Goal: Information Seeking & Learning: Learn about a topic

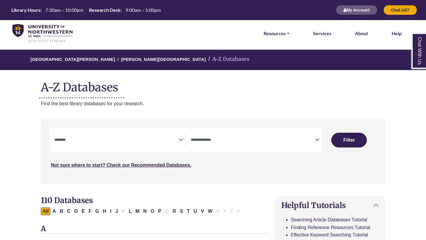
select select "Database Subject Filter"
select select "Database Types Filter"
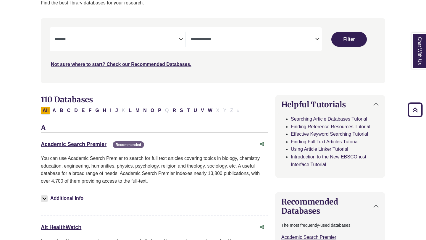
scroll to position [101, 0]
click at [201, 41] on textarea "Search" at bounding box center [253, 40] width 124 height 5
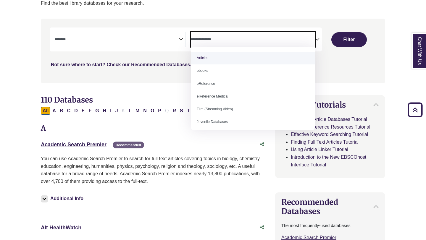
click at [179, 65] on link "Not sure where to start? Check our Recommended Databases." at bounding box center [121, 64] width 140 height 5
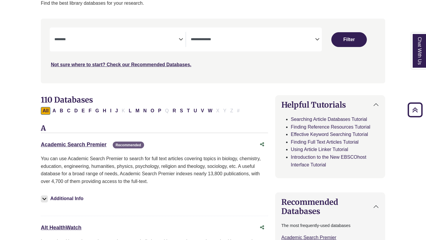
click at [173, 36] on span "Search filters" at bounding box center [116, 38] width 124 height 5
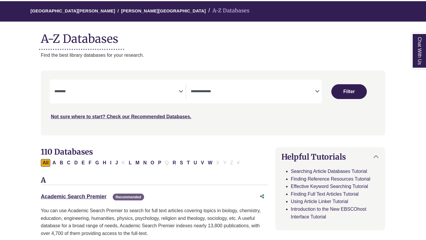
scroll to position [49, 0]
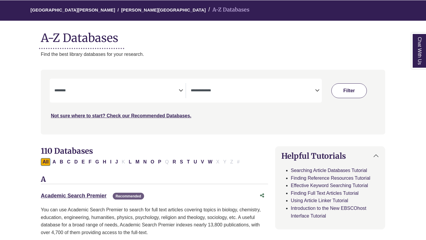
click at [347, 89] on button "Filter" at bounding box center [348, 90] width 35 height 15
select select "Database Subject Filter"
select select "Database Types Filter"
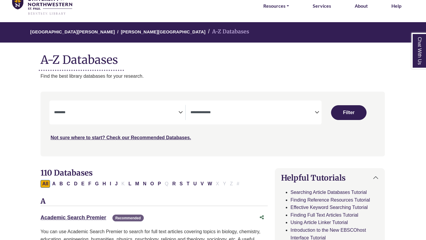
scroll to position [0, 0]
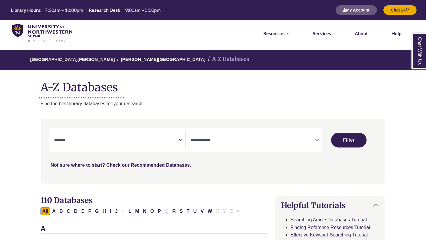
click at [86, 135] on span "Search filters" at bounding box center [116, 139] width 124 height 15
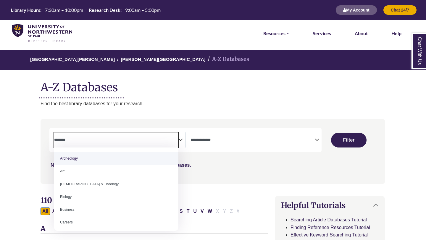
click at [69, 141] on textarea "Search" at bounding box center [116, 140] width 124 height 5
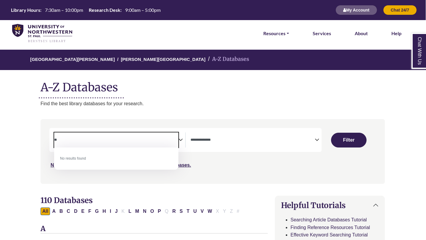
type textarea "*"
type textarea "**********"
click at [121, 62] on link "[PERSON_NAME][GEOGRAPHIC_DATA]" at bounding box center [163, 59] width 85 height 6
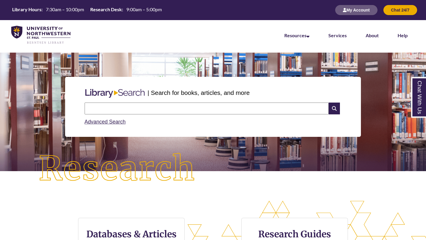
click at [140, 112] on input "text" at bounding box center [207, 109] width 244 height 12
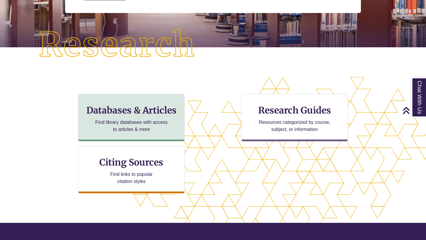
scroll to position [128, 0]
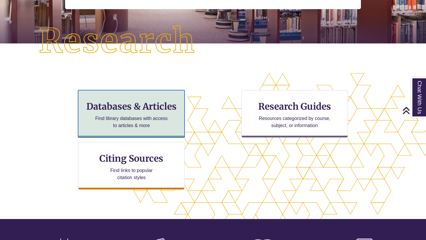
click at [137, 112] on div "Databases & Articles Find library databases with access to articles & more" at bounding box center [131, 113] width 106 height 47
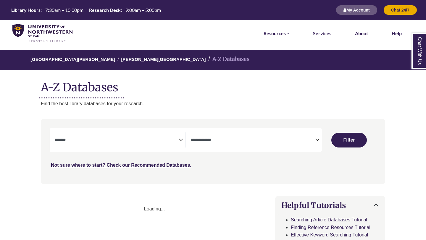
select select "Database Subject Filter"
select select "Database Types Filter"
select select "Database Subject Filter"
select select "Database Types Filter"
click at [103, 145] on span "Search filters" at bounding box center [116, 139] width 124 height 15
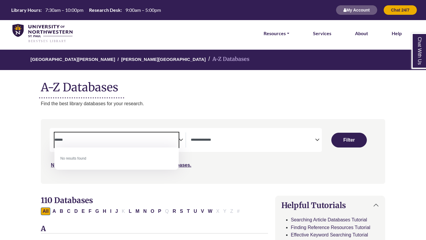
type textarea "******"
click at [117, 136] on span "******" at bounding box center [116, 139] width 124 height 15
type textarea "******"
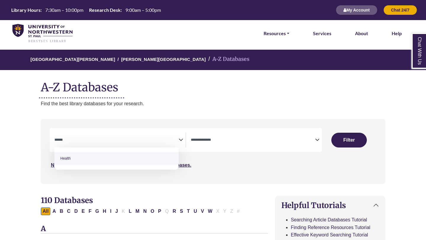
select select "*****"
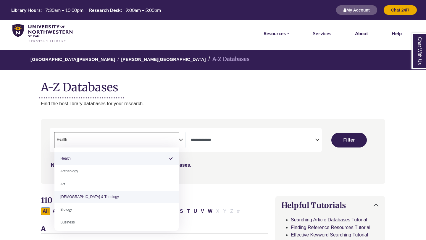
click at [38, 178] on div "**********" at bounding box center [212, 155] width 351 height 73
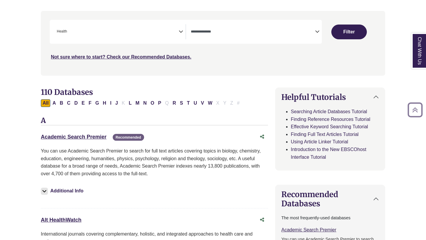
scroll to position [114, 0]
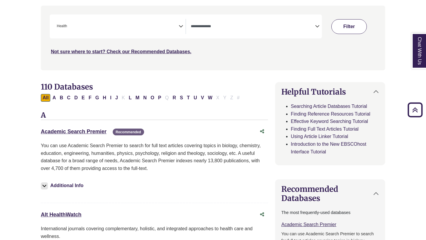
click at [349, 25] on button "Filter" at bounding box center [348, 26] width 35 height 15
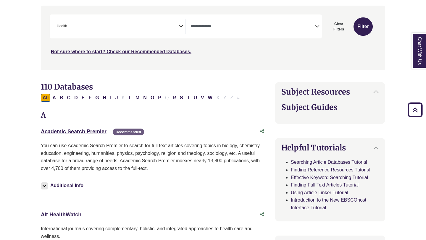
select select "Database Types Filter"
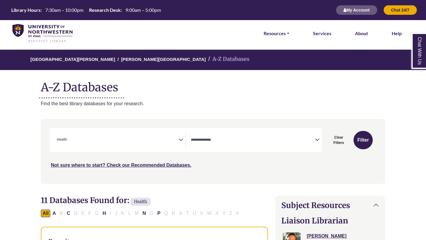
click at [69, 139] on textarea "Search" at bounding box center [69, 140] width 3 height 5
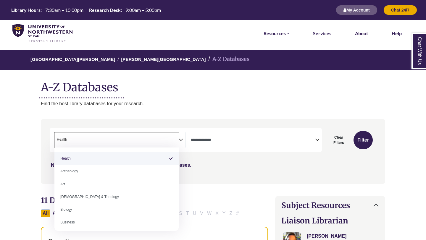
click at [69, 139] on textarea "Search" at bounding box center [69, 140] width 3 height 5
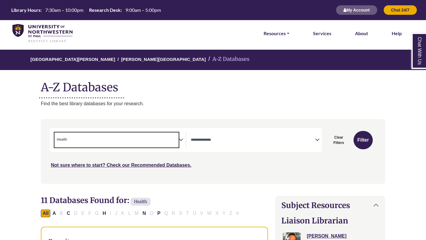
click at [62, 139] on span "Health" at bounding box center [62, 140] width 10 height 6
click at [61, 138] on span "Health" at bounding box center [62, 140] width 10 height 6
select select "Database Subject Filter"
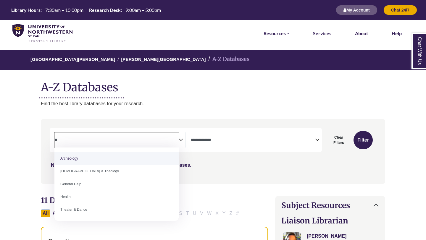
type textarea "*"
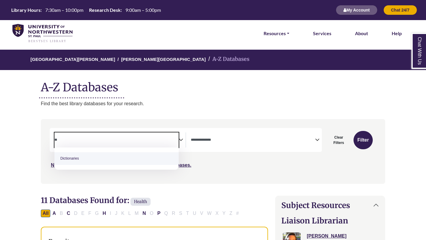
type textarea "*"
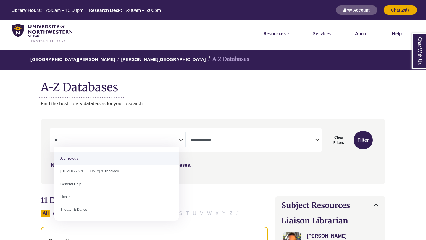
type textarea "*"
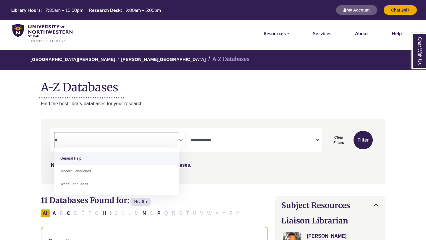
type textarea "*"
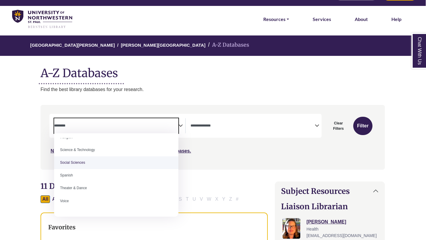
scroll to position [507, 0]
select select "******"
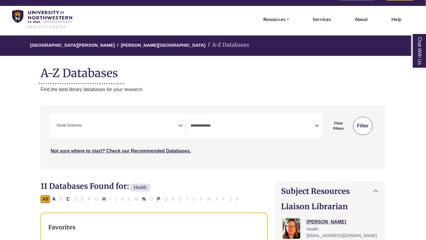
click at [363, 129] on button "Filter" at bounding box center [362, 126] width 19 height 18
select select "Database Types Filter"
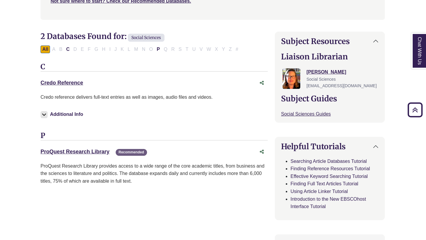
scroll to position [163, 0]
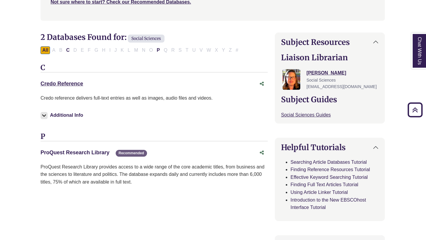
click at [97, 153] on link "ProQuest Research Library This link opens in a new window" at bounding box center [75, 153] width 69 height 6
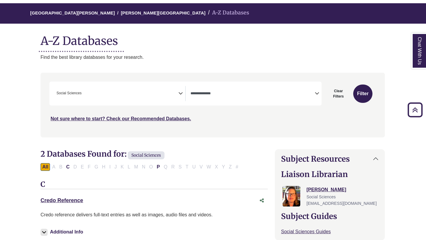
scroll to position [0, 0]
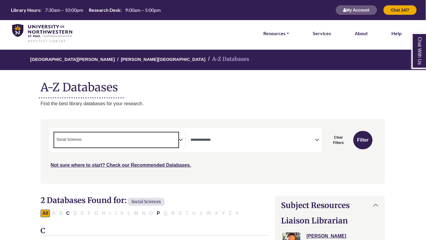
click at [176, 142] on span "× Social Sciences" at bounding box center [116, 139] width 124 height 15
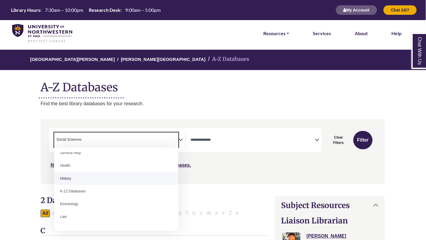
scroll to position [268, 0]
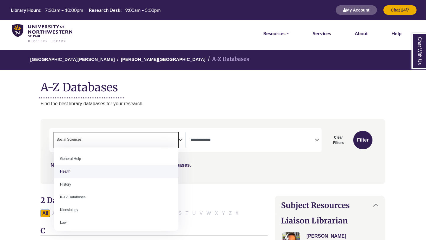
select select "*****"
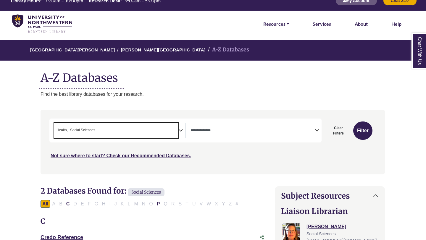
scroll to position [11, 0]
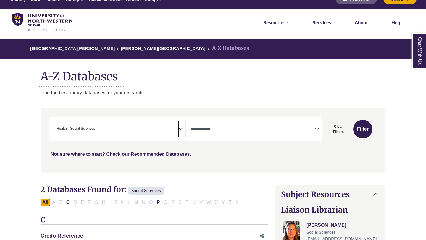
type textarea "*"
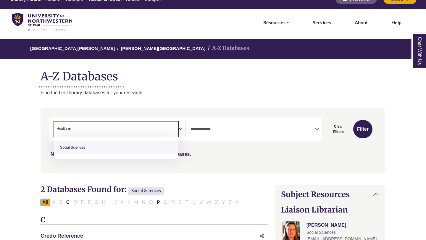
type textarea "*"
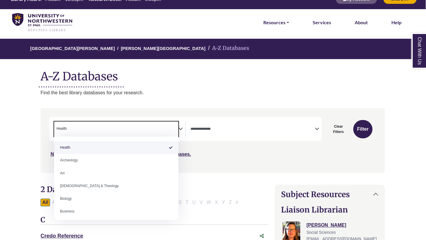
select select "Database Subject Filter"
type textarea "******"
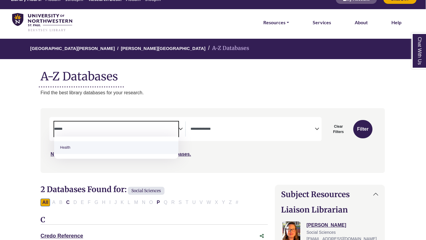
select select "*****"
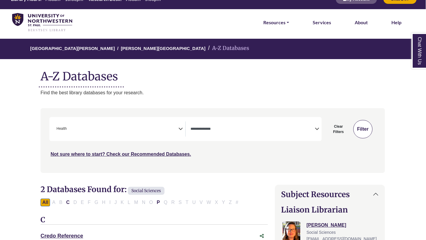
click at [369, 130] on button "Filter" at bounding box center [362, 129] width 19 height 18
select select "Database Types Filter"
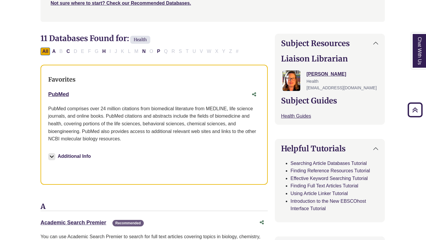
scroll to position [161, 0]
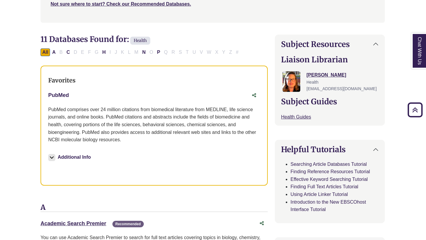
click at [63, 95] on link "PubMed This link opens in a new window" at bounding box center [58, 95] width 21 height 6
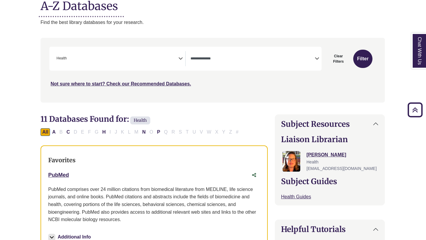
scroll to position [57, 0]
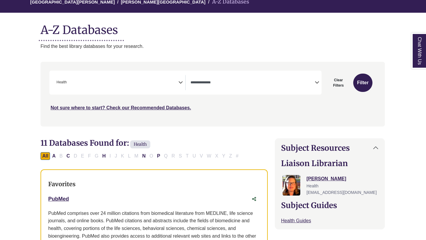
click at [111, 81] on span "× Health" at bounding box center [116, 82] width 124 height 15
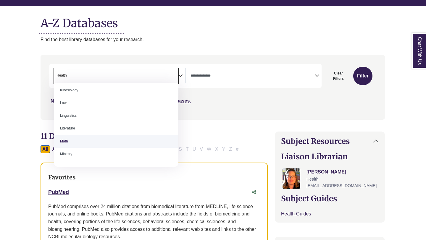
scroll to position [309, 0]
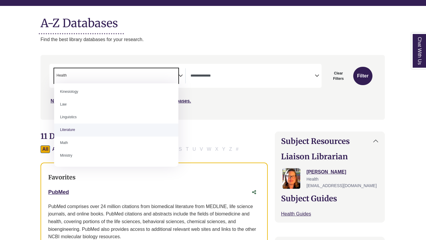
select select "Database Subject Filter"
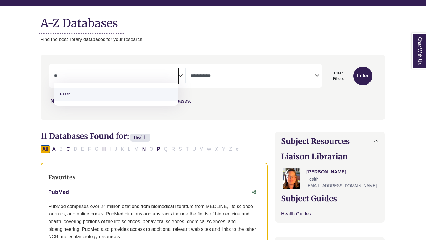
type textarea "*"
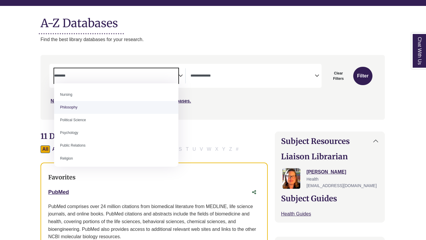
scroll to position [436, 0]
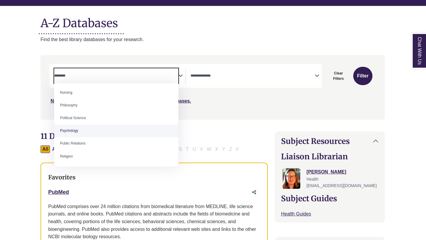
select select "*****"
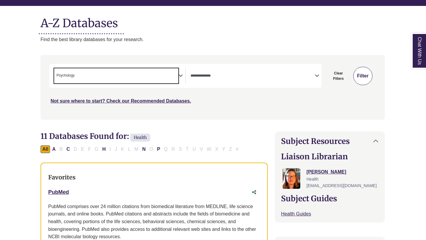
click at [365, 79] on button "Filter" at bounding box center [362, 76] width 19 height 18
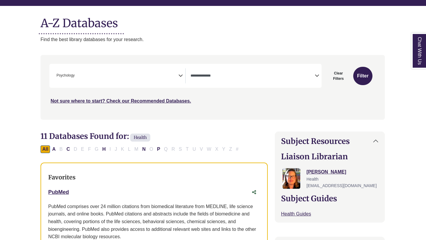
select select "Database Types Filter"
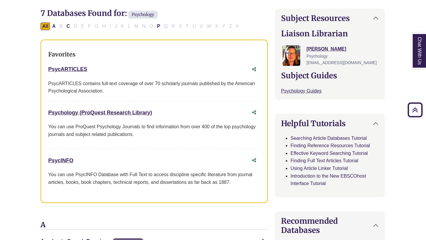
scroll to position [187, 0]
click at [82, 72] on link "PsycARTICLES This link opens in a new window" at bounding box center [67, 70] width 39 height 6
click at [67, 162] on link "PsycINFO This link opens in a new window" at bounding box center [60, 161] width 25 height 6
drag, startPoint x: 77, startPoint y: 160, endPoint x: 45, endPoint y: 159, distance: 32.2
click at [45, 159] on div "Favorites PsycARTICLES This link opens in a new window PsycARTICLES contains fu…" at bounding box center [154, 122] width 227 height 164
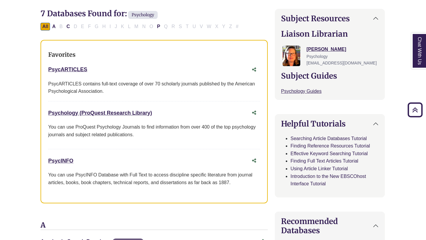
copy link "PsycINFO"
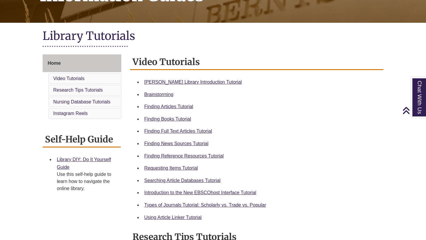
scroll to position [132, 0]
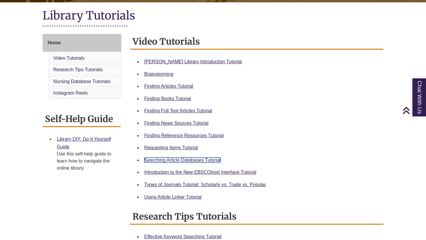
click at [202, 159] on link "Searching Article Databases Tutorial" at bounding box center [182, 160] width 76 height 5
click at [186, 159] on link "Searching Article Databases Tutorial" at bounding box center [182, 160] width 76 height 5
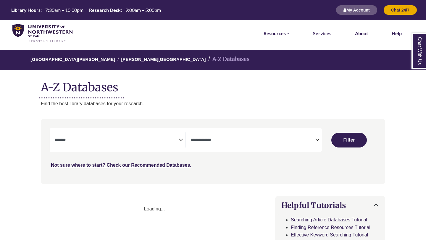
select select "Database Subject Filter"
select select "Database Types Filter"
select select "Database Subject Filter"
select select "Database Types Filter"
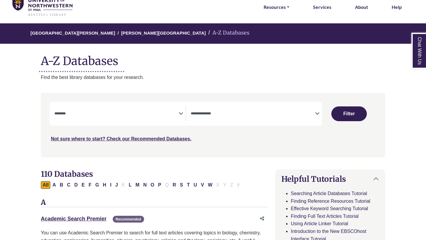
scroll to position [28, 0]
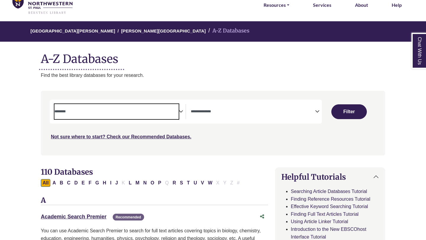
click at [161, 110] on textarea "Search" at bounding box center [116, 112] width 124 height 5
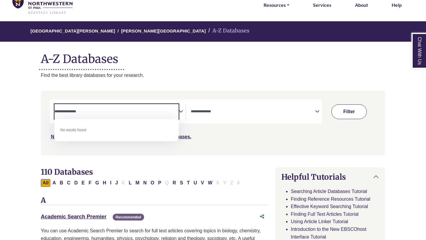
type textarea "**********"
click at [350, 108] on button "Filter" at bounding box center [348, 111] width 35 height 15
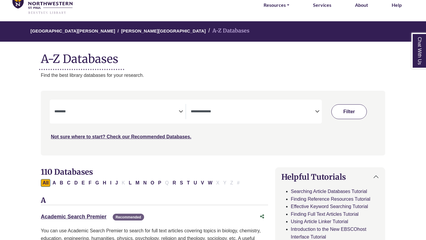
select select "Database Subject Filter"
select select "Database Types Filter"
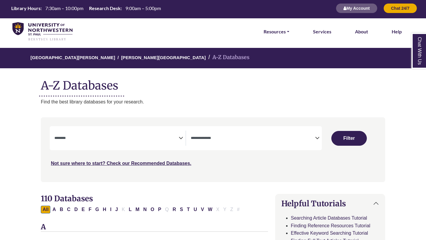
scroll to position [0, 0]
